Goal: Ask a question

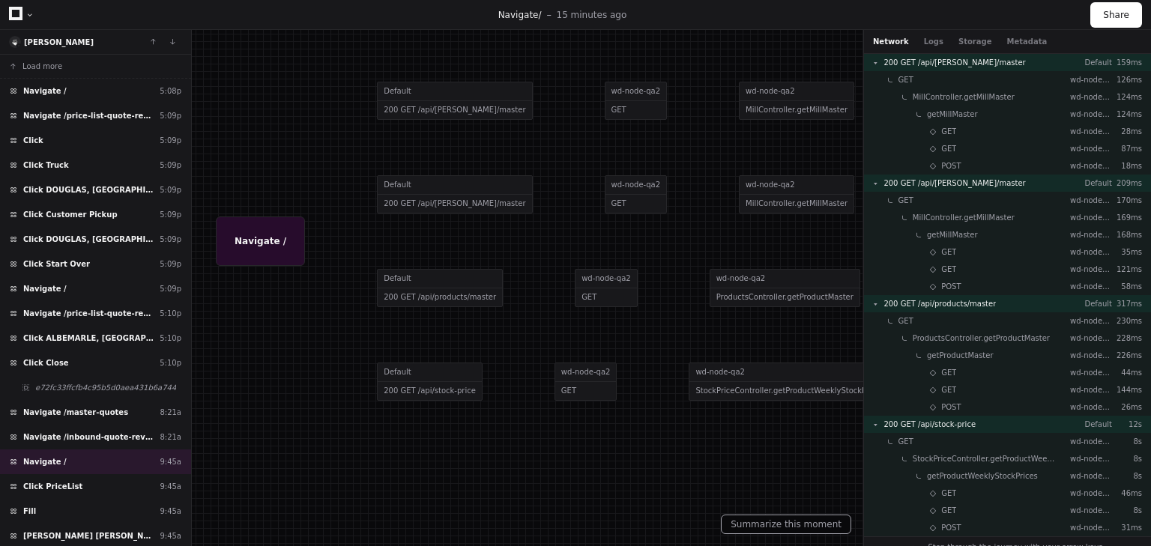
scroll to position [74, 0]
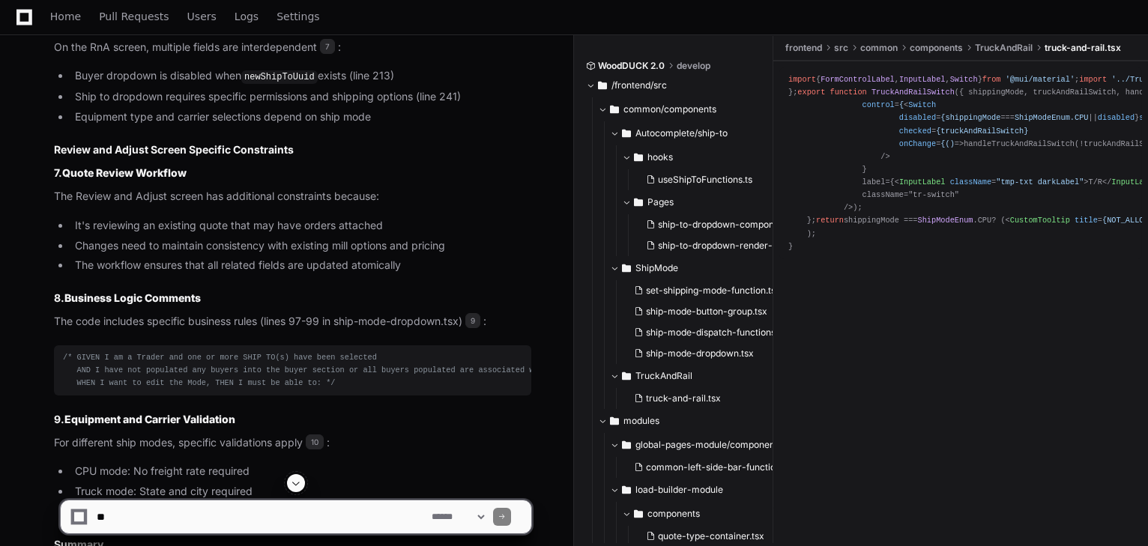
scroll to position [5247, 0]
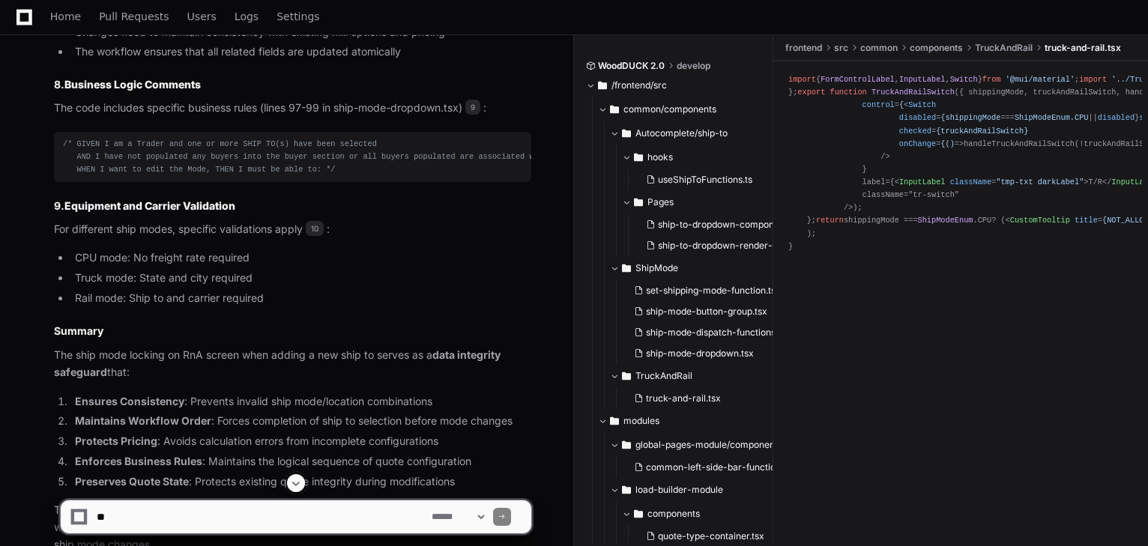
scroll to position [5460, 0]
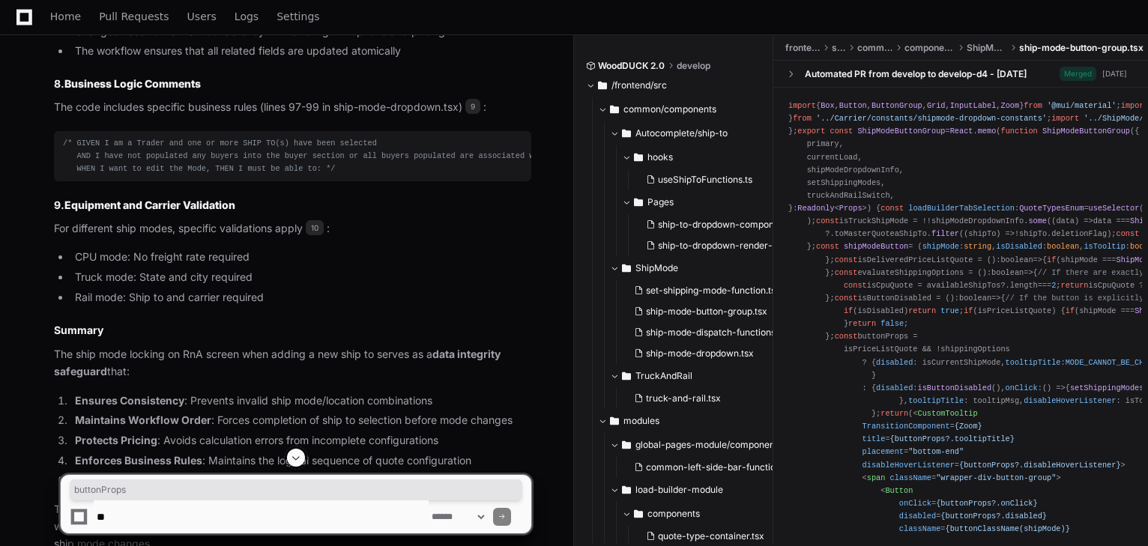
copy div "buttonProps"
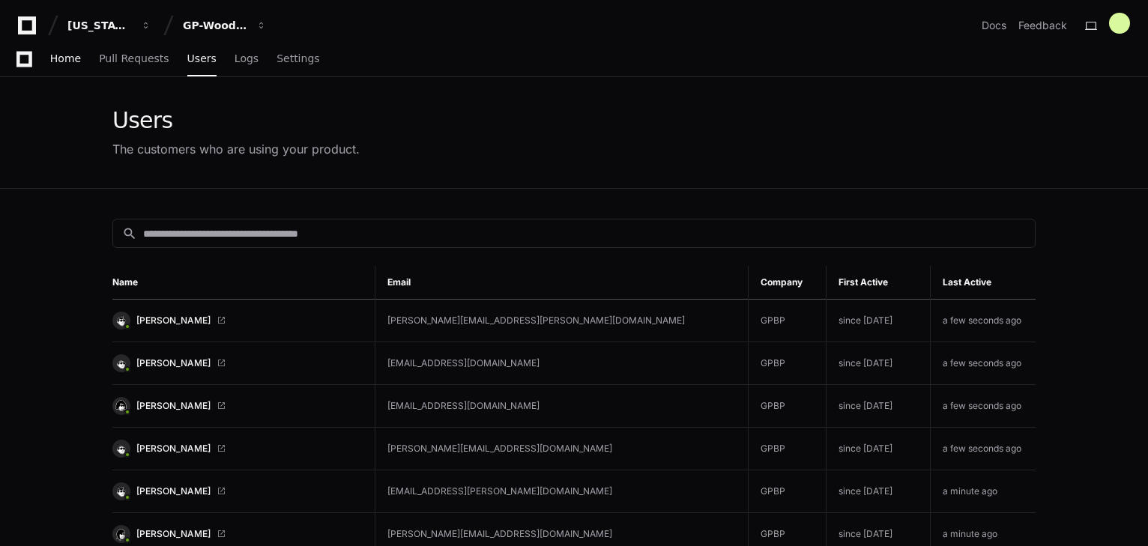
scroll to position [178, 0]
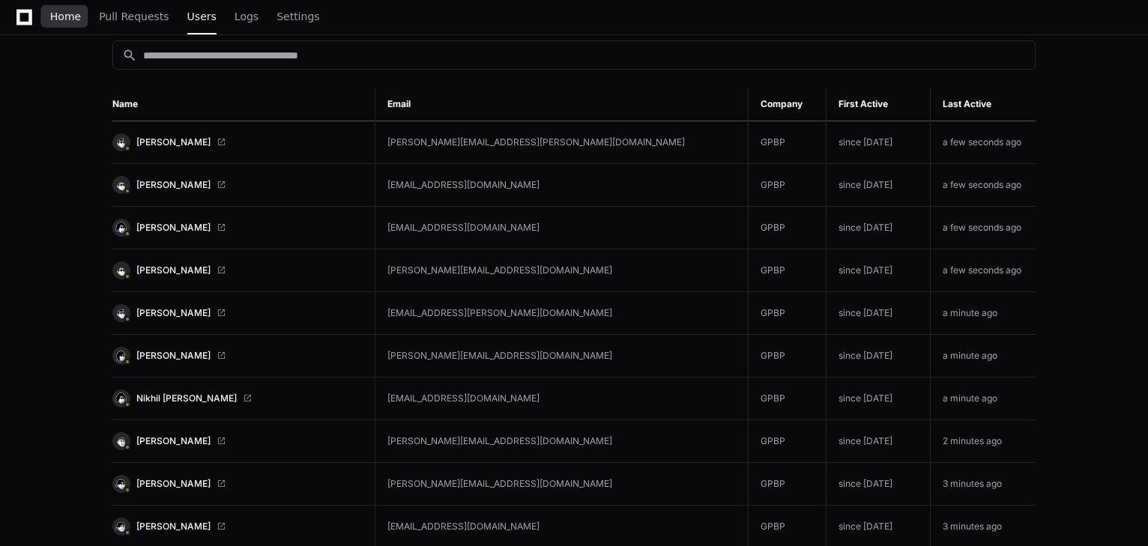
click at [64, 17] on span "Home" at bounding box center [65, 16] width 31 height 9
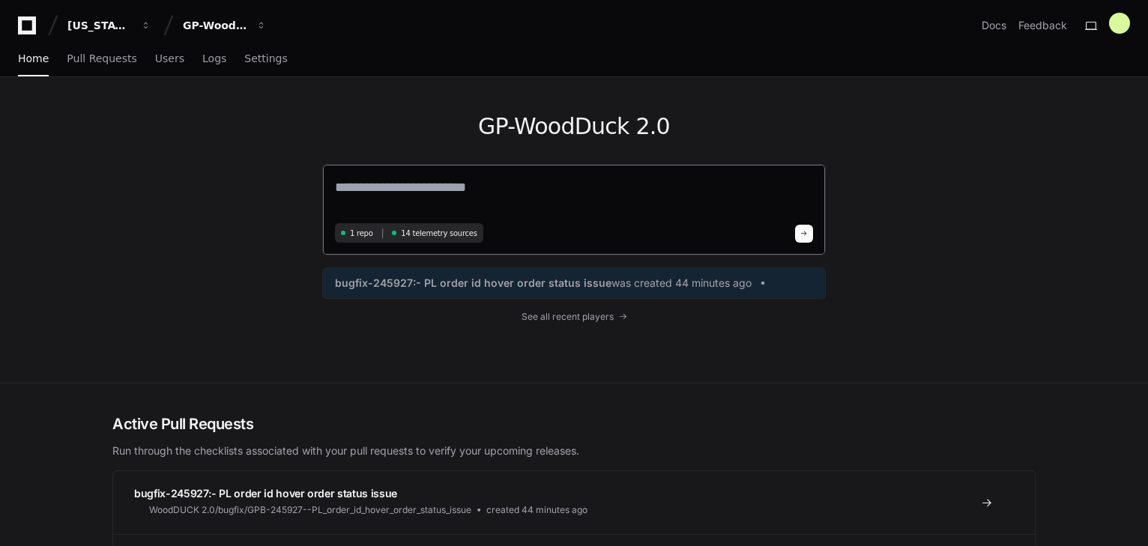
click at [379, 204] on textarea at bounding box center [574, 198] width 478 height 42
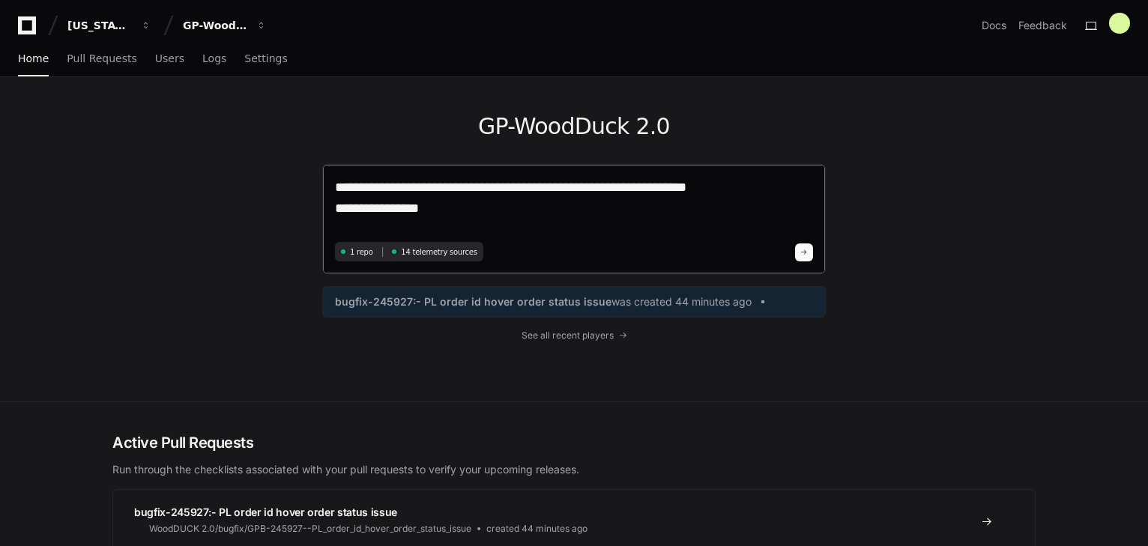
type textarea "**********"
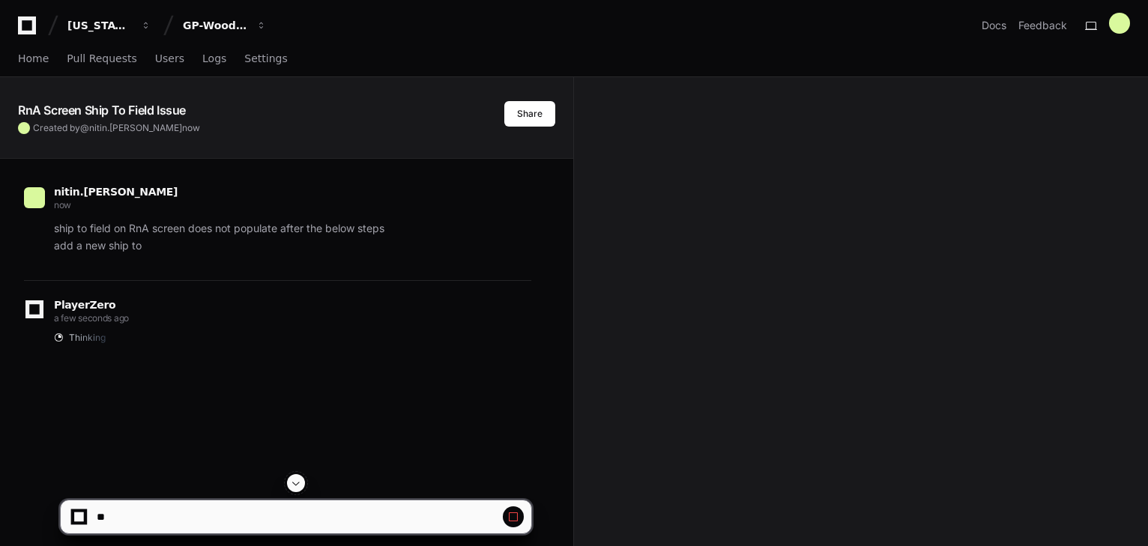
click at [78, 518] on div at bounding box center [79, 518] width 10 height 10
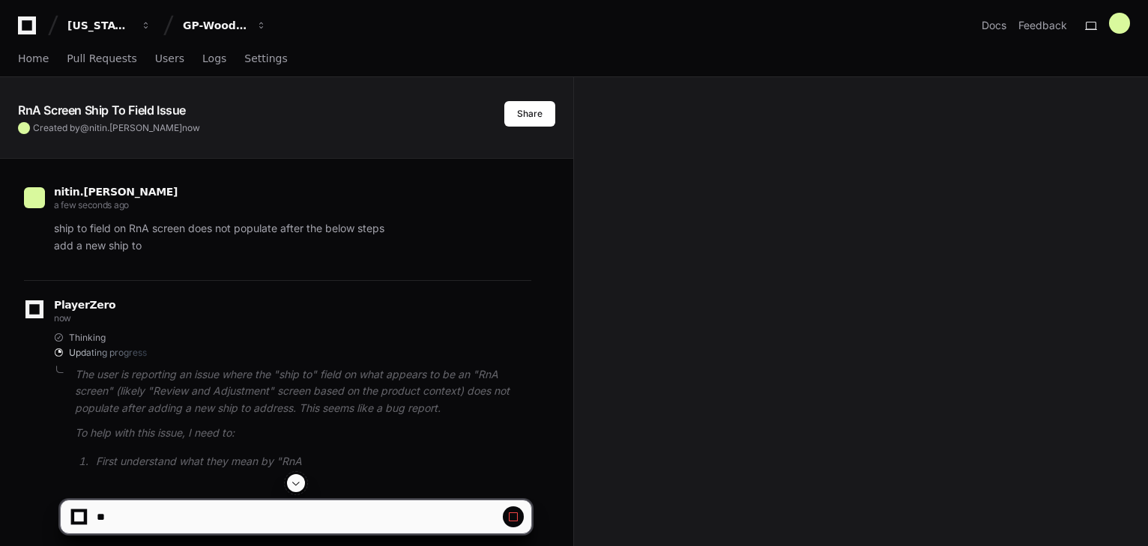
click at [518, 513] on span at bounding box center [513, 517] width 12 height 12
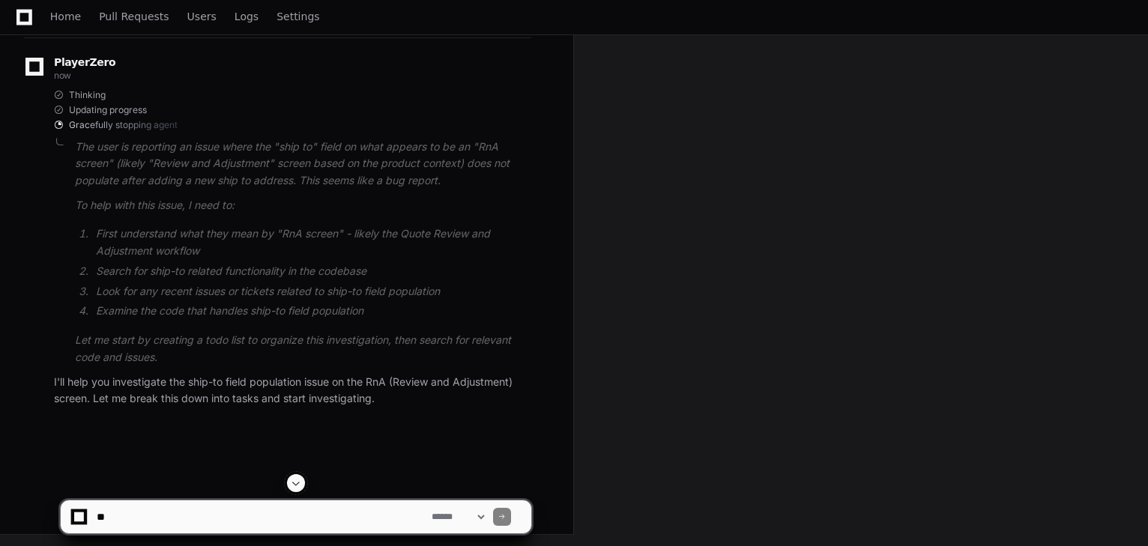
scroll to position [21, 0]
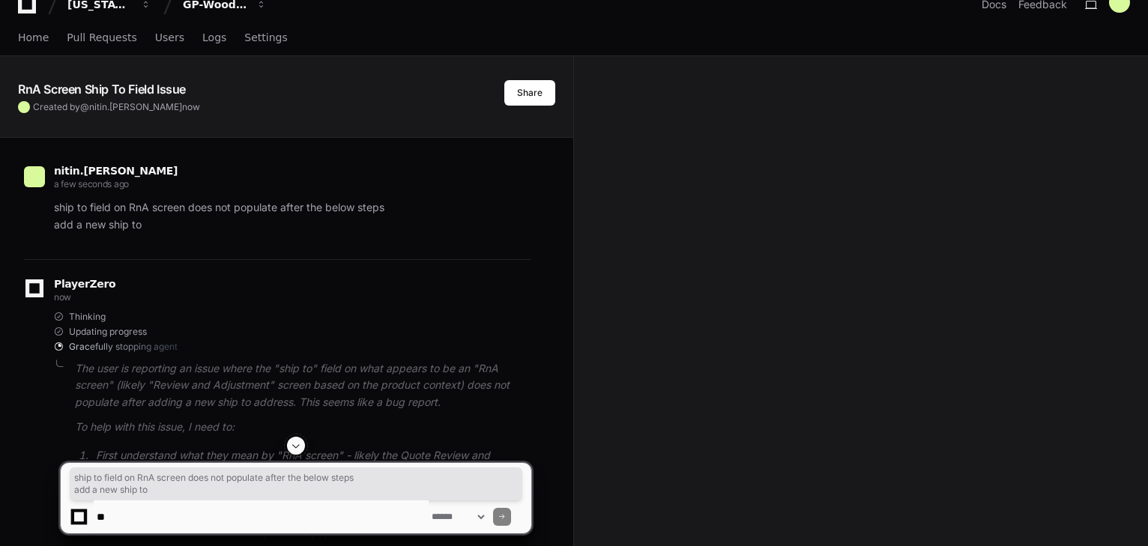
drag, startPoint x: 147, startPoint y: 224, endPoint x: 50, endPoint y: 201, distance: 99.4
click at [50, 201] on div "ship to field on RnA screen does not populate after the below steps add a new s…" at bounding box center [277, 216] width 507 height 34
copy p "ship to field on RnA screen does not populate after the below steps add a new s…"
click at [138, 504] on textarea at bounding box center [261, 517] width 335 height 33
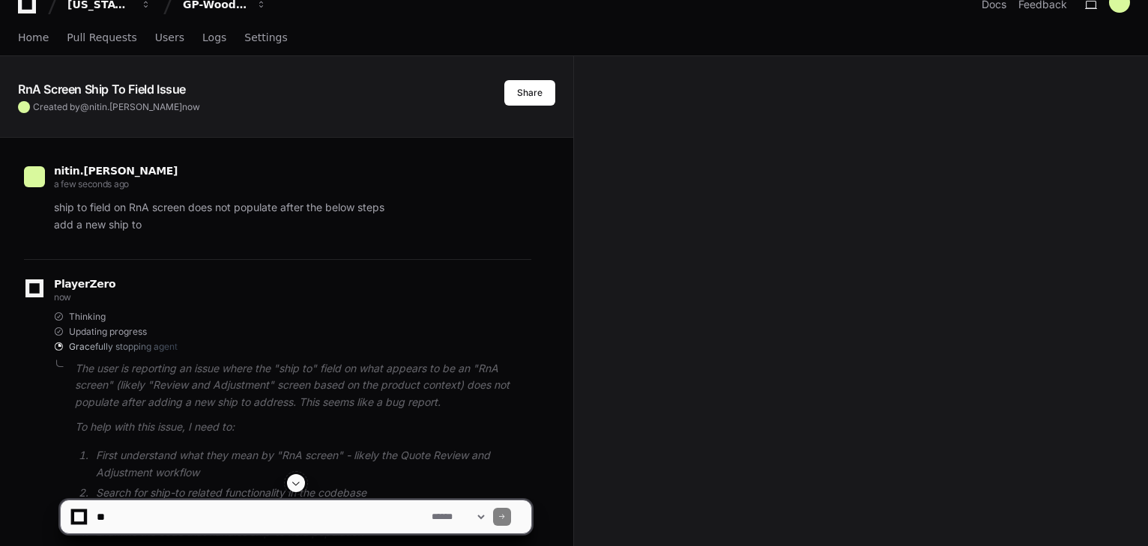
click at [274, 526] on textarea at bounding box center [261, 517] width 335 height 33
paste textarea "**********"
type textarea "**********"
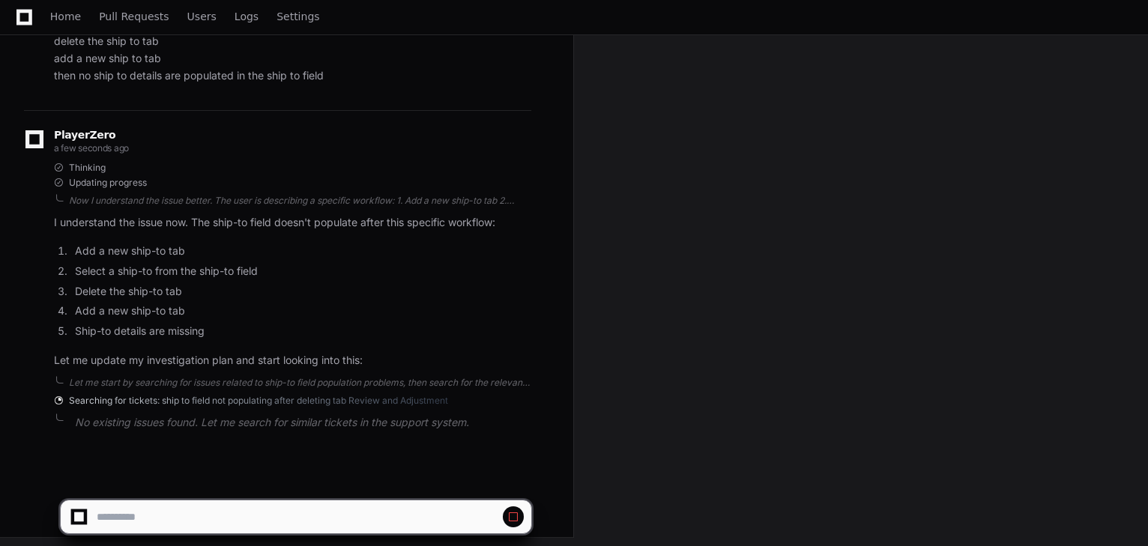
scroll to position [533, 0]
